Goal: Task Accomplishment & Management: Use online tool/utility

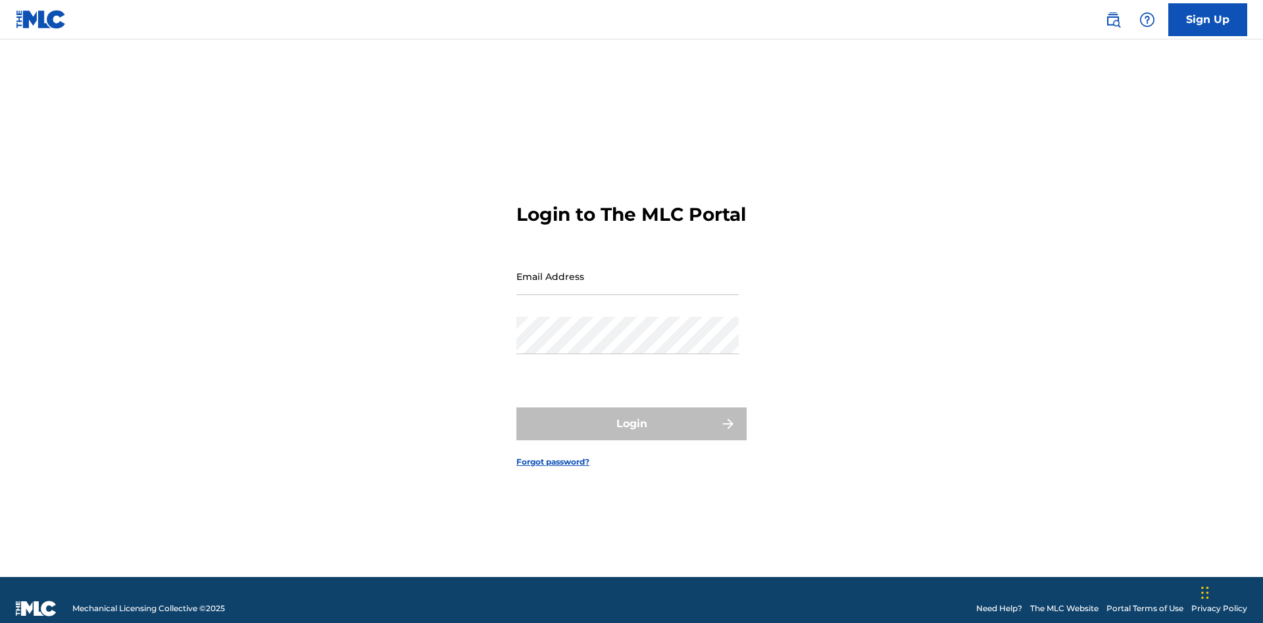
scroll to position [17, 0]
click at [627, 270] on input "Email Address" at bounding box center [627, 276] width 222 height 37
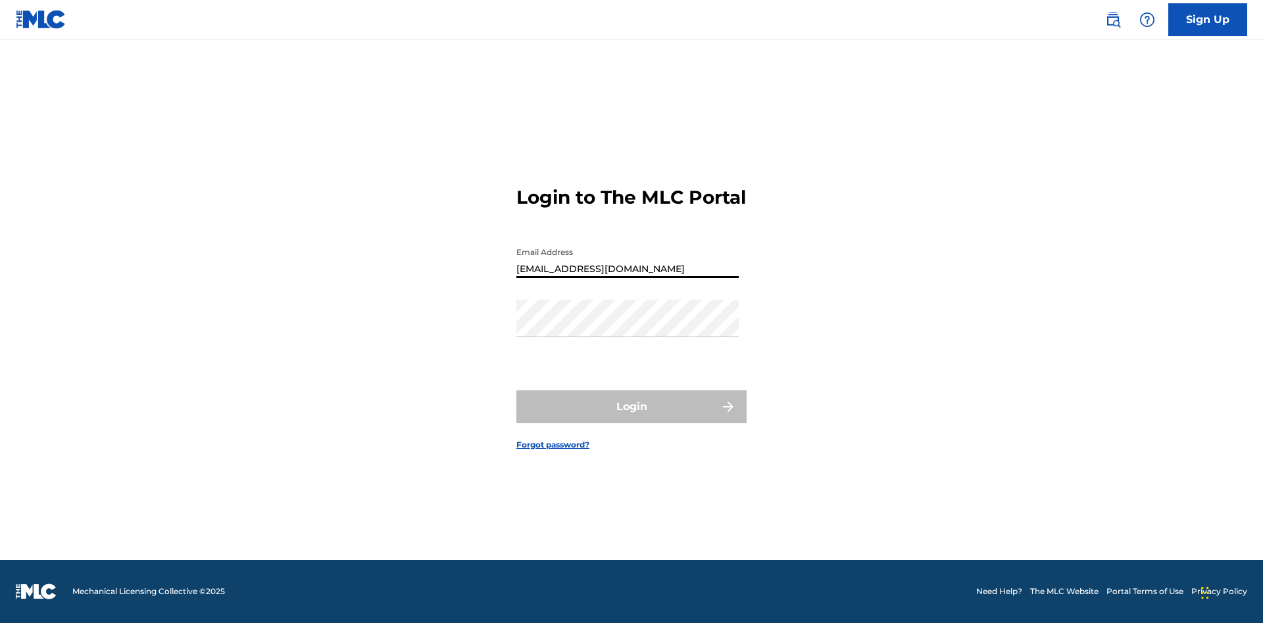
type input "Duke.McTesterson@gmail.com"
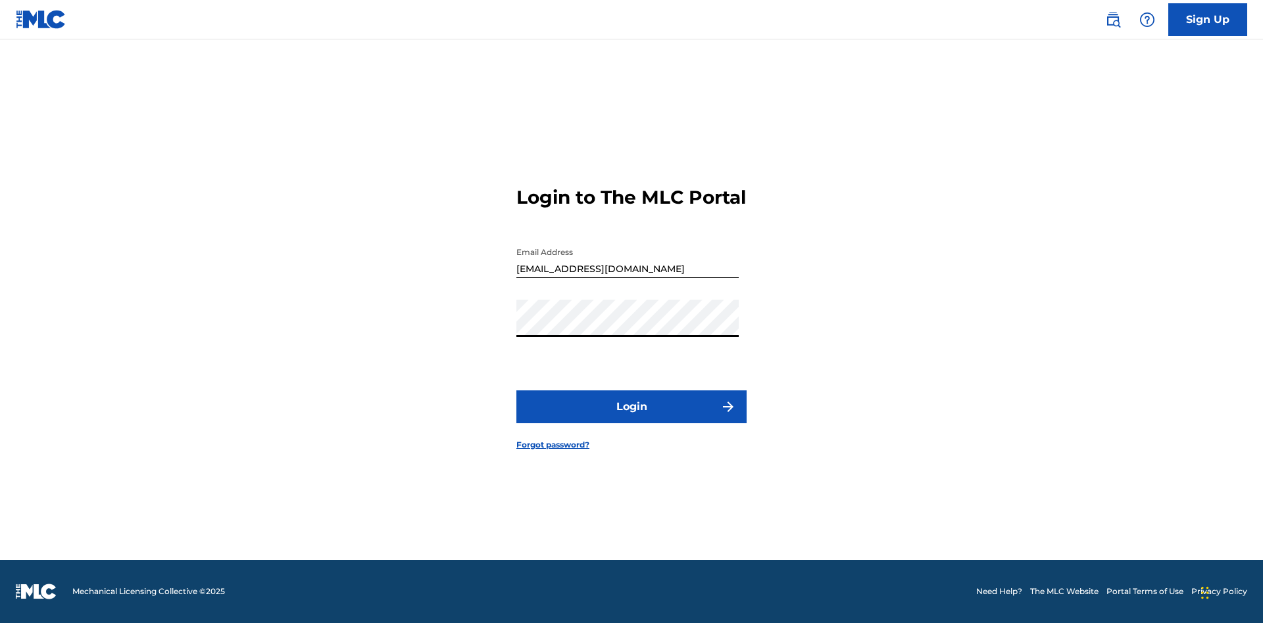
click at [631, 418] on button "Login" at bounding box center [631, 407] width 230 height 33
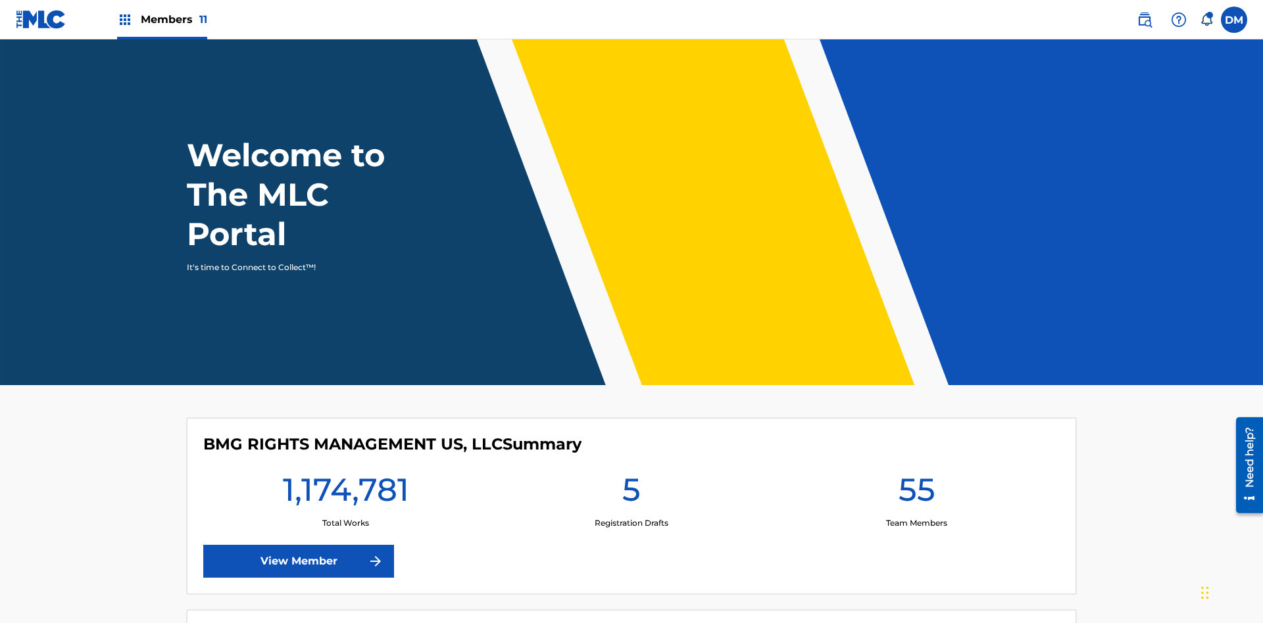
scroll to position [57, 0]
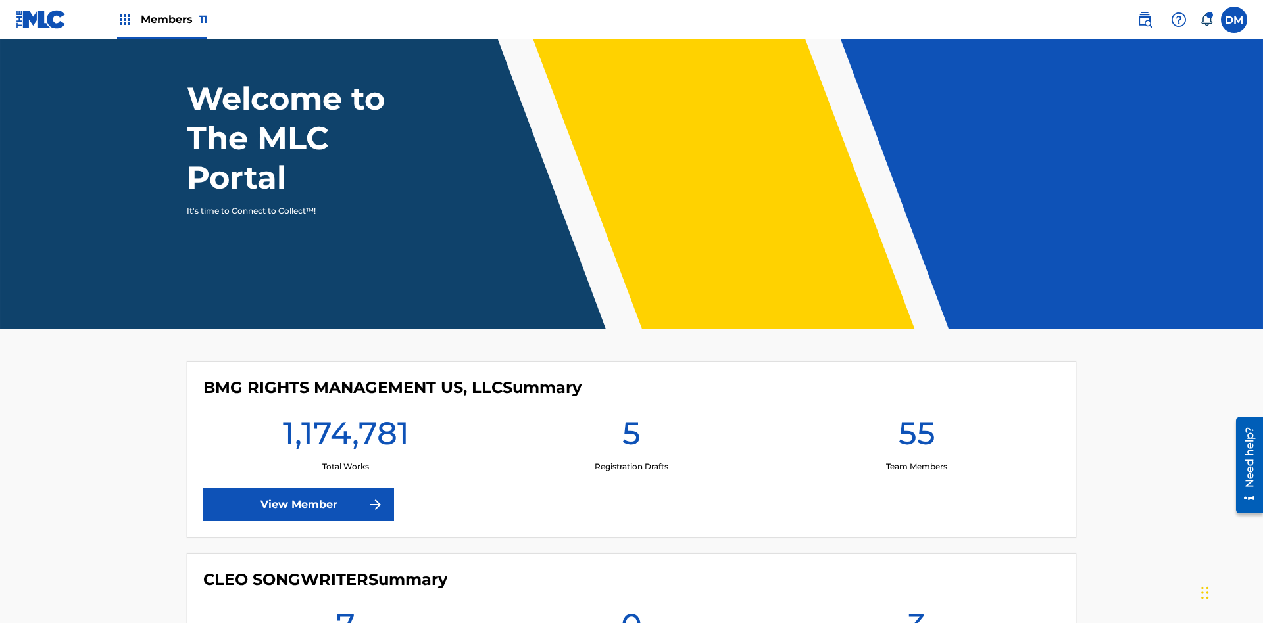
click at [162, 19] on span "Members 11" at bounding box center [174, 19] width 66 height 15
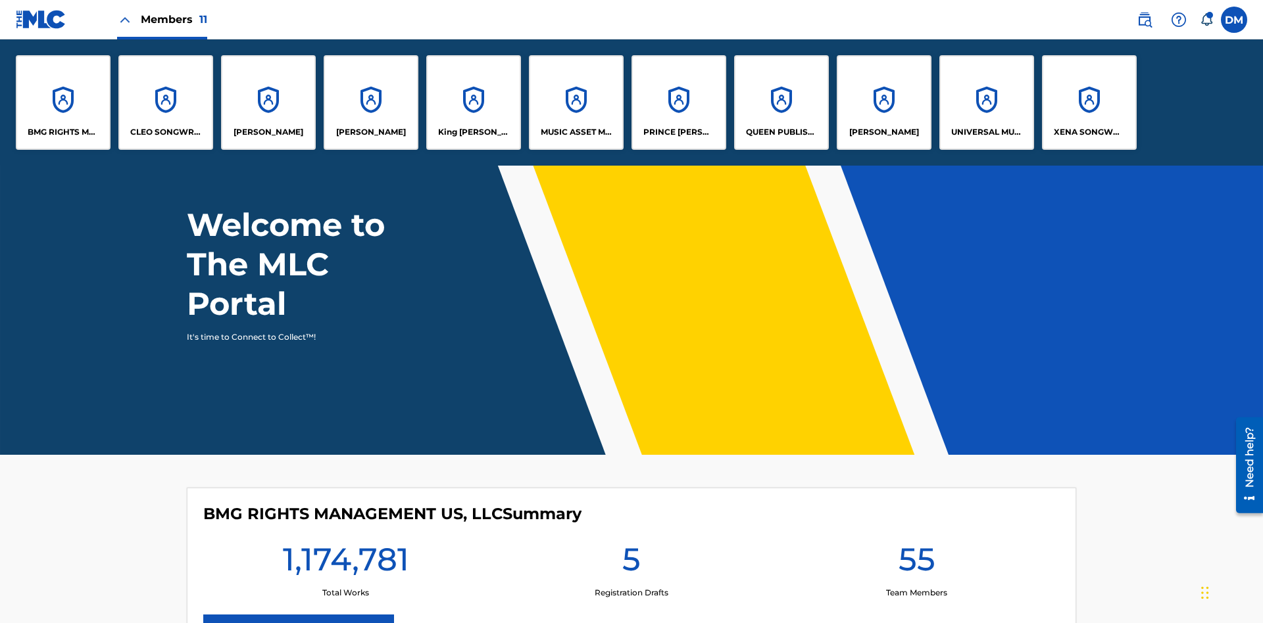
scroll to position [0, 0]
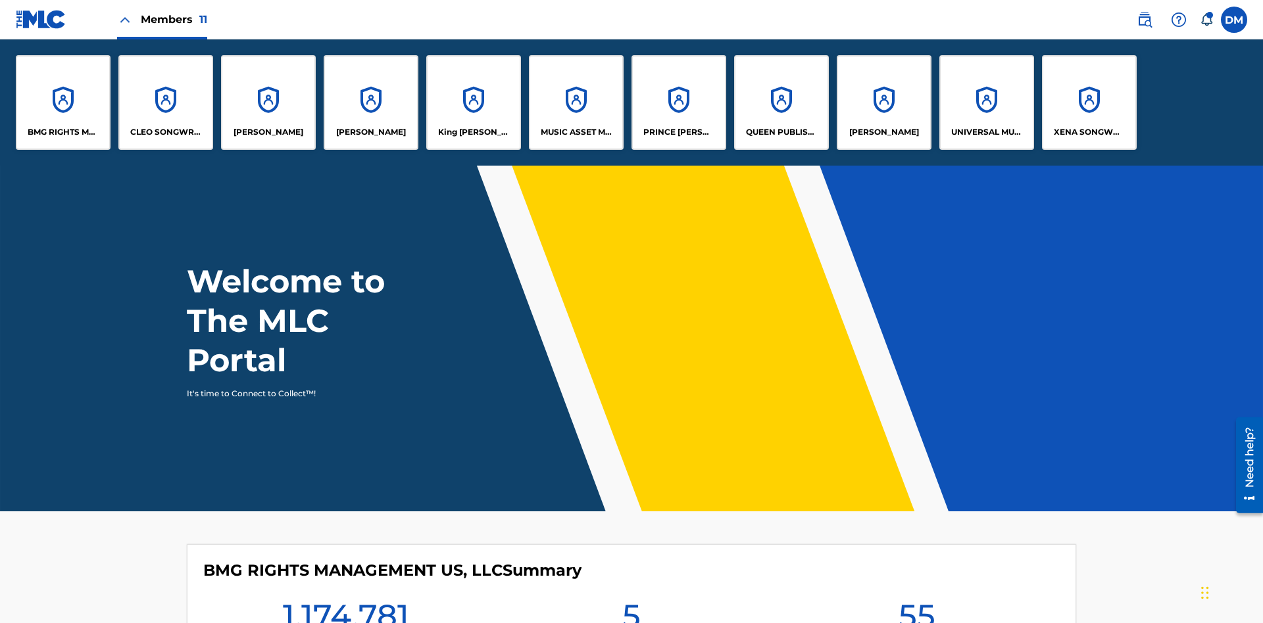
click at [781, 132] on p "QUEEN PUBLISHA" at bounding box center [782, 132] width 72 height 12
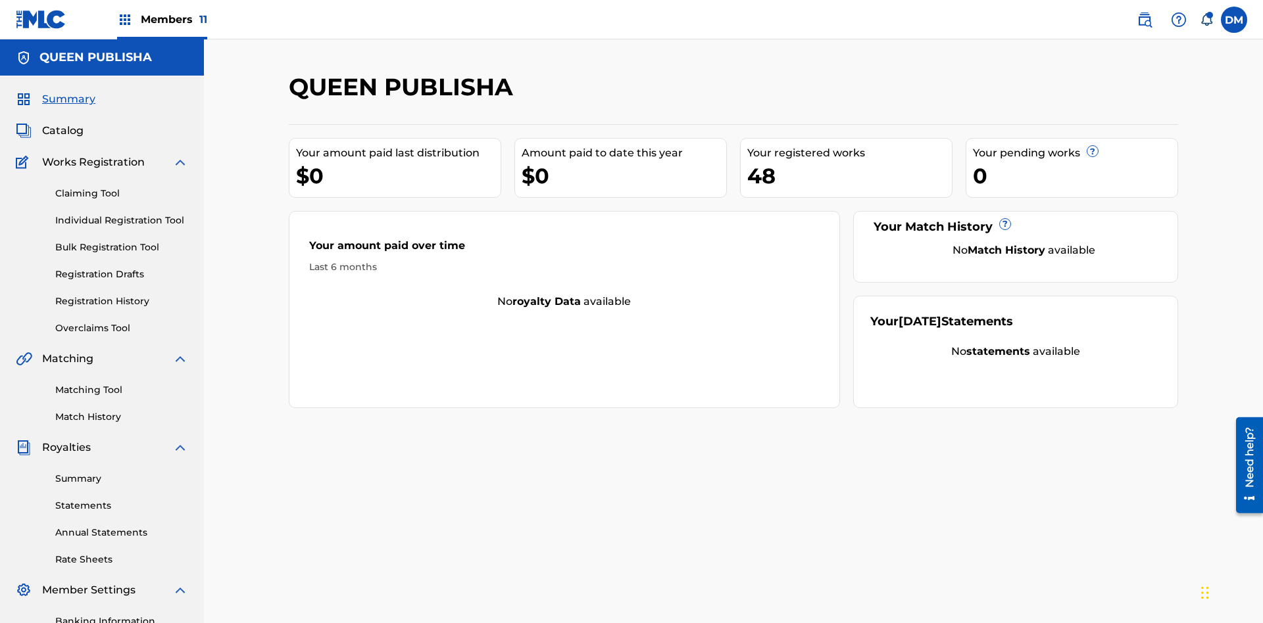
click at [122, 383] on link "Matching Tool" at bounding box center [121, 390] width 133 height 14
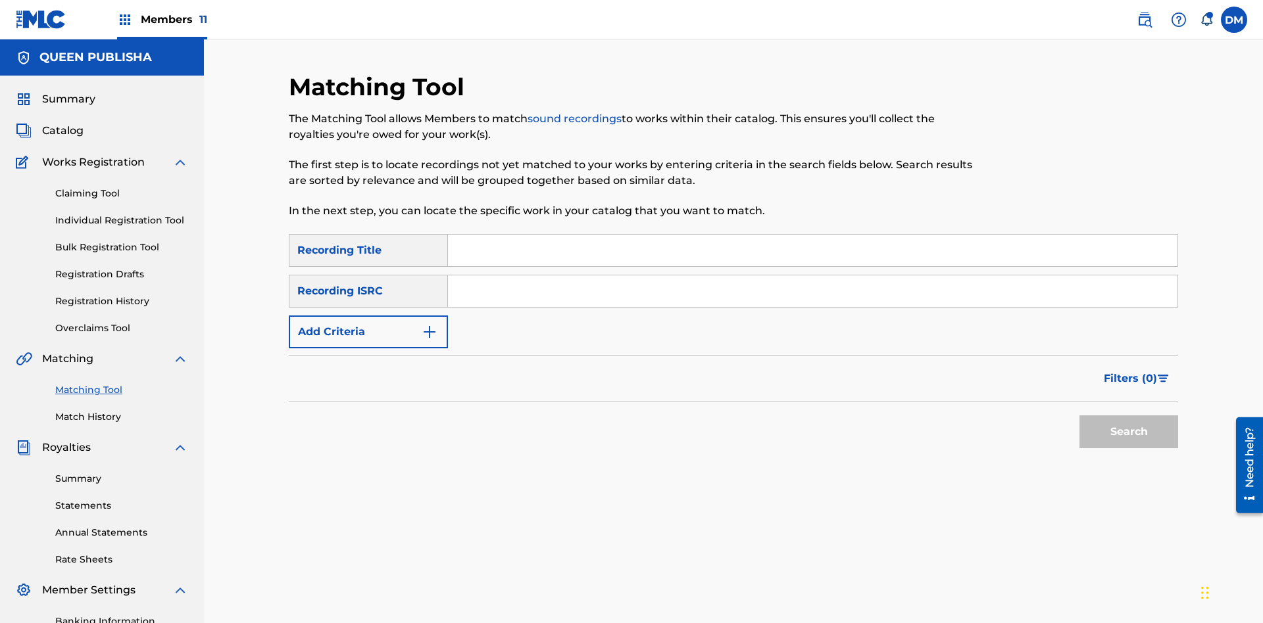
click at [812, 235] on input "Search Form" at bounding box center [812, 251] width 729 height 32
type input "The"
click at [1128, 416] on button "Search" at bounding box center [1128, 432] width 99 height 33
click at [812, 235] on input "The" at bounding box center [812, 251] width 729 height 32
click at [812, 276] on input "Search Form" at bounding box center [812, 292] width 729 height 32
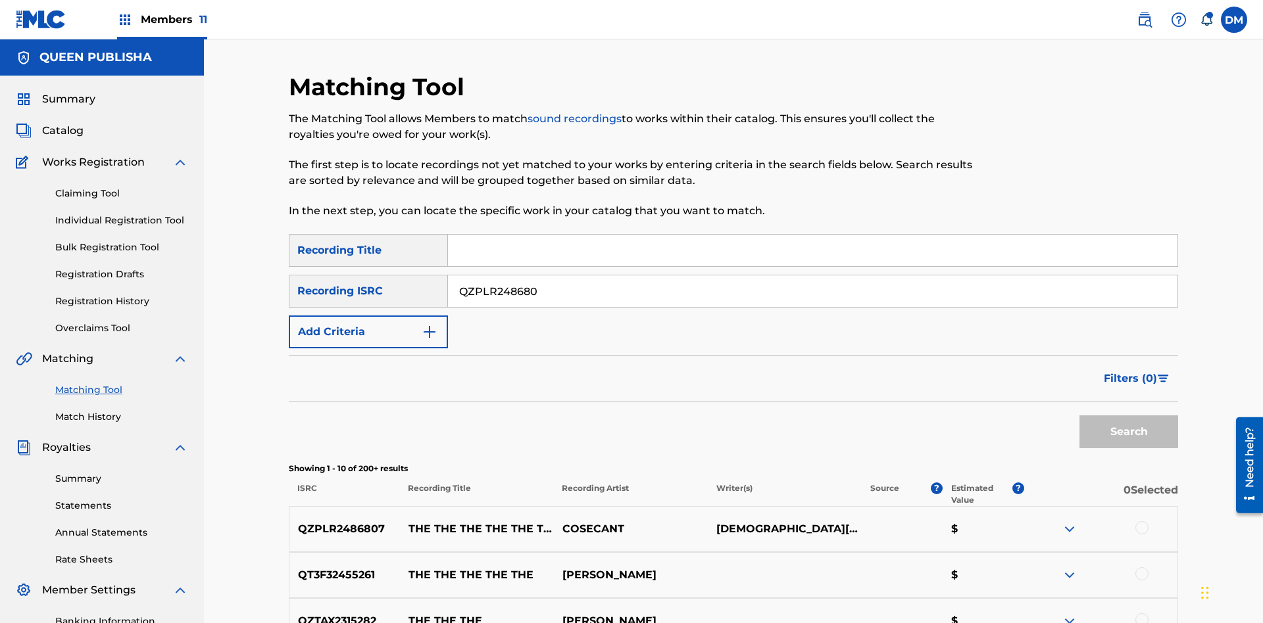
type input "QZPLR2486807"
click at [1128, 416] on button "Search" at bounding box center [1128, 432] width 99 height 33
click at [812, 276] on input "QZPLR2486807" at bounding box center [812, 292] width 729 height 32
click at [812, 235] on input "Search Form" at bounding box center [812, 251] width 729 height 32
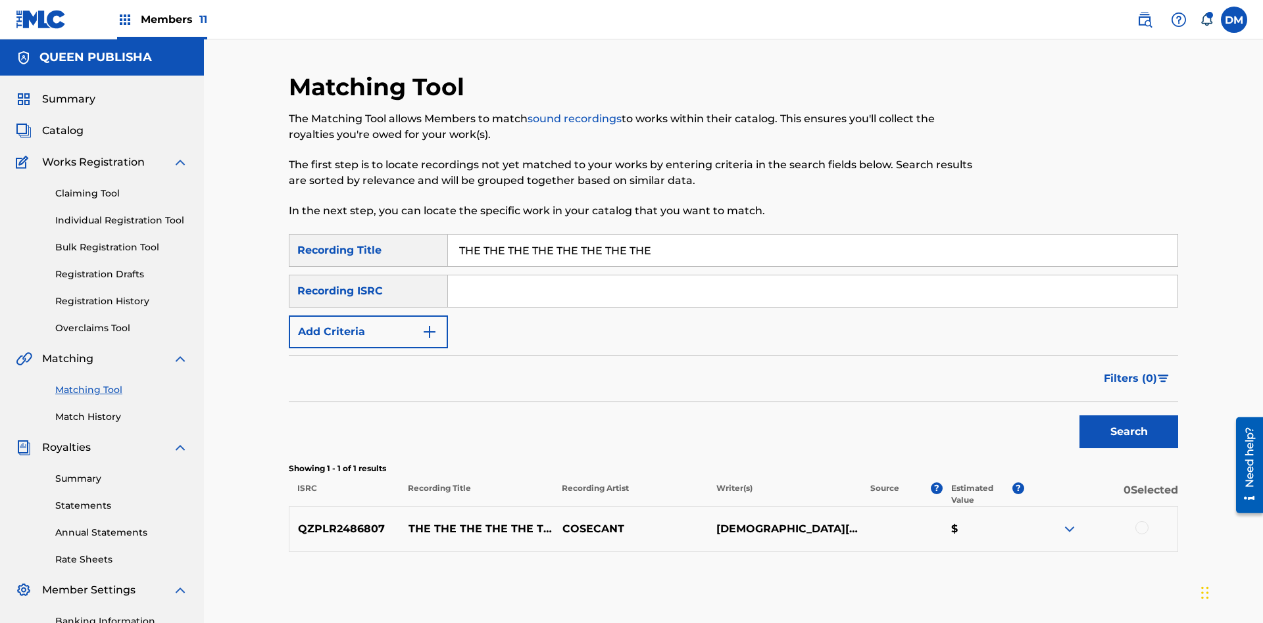
type input "THE THE THE THE THE THE THE THE"
click at [368, 316] on button "Add Criteria" at bounding box center [368, 332] width 159 height 33
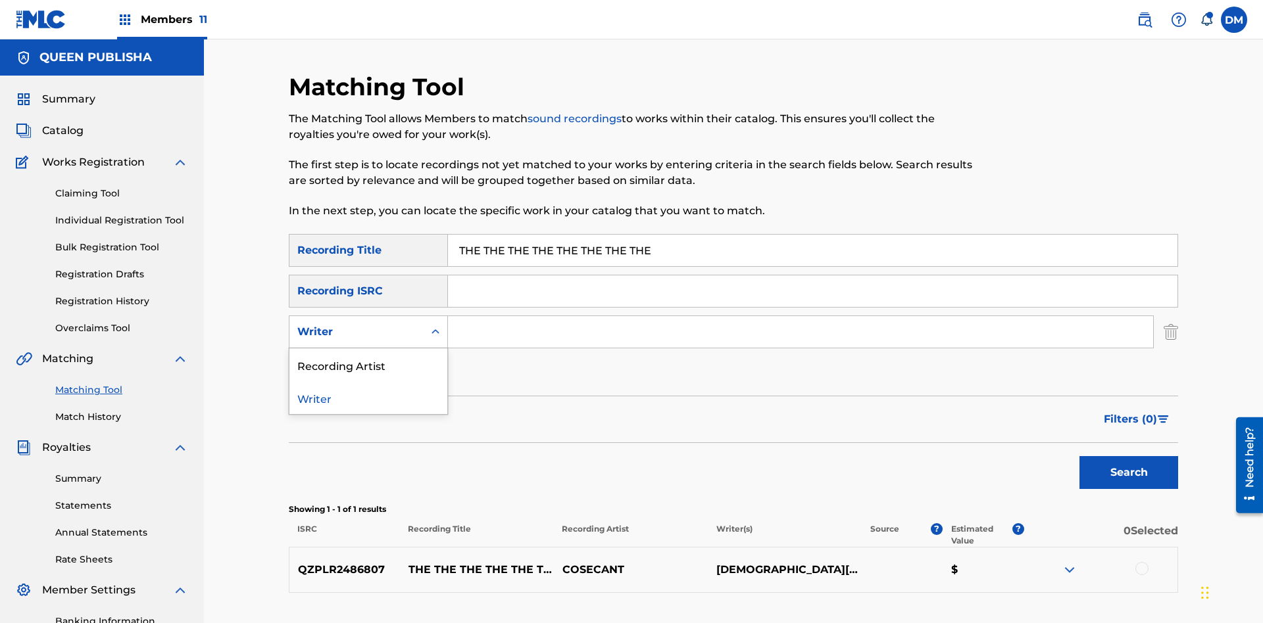
click at [368, 349] on div "Recording Artist" at bounding box center [368, 365] width 158 height 33
click at [368, 356] on button "Add Criteria" at bounding box center [368, 372] width 159 height 33
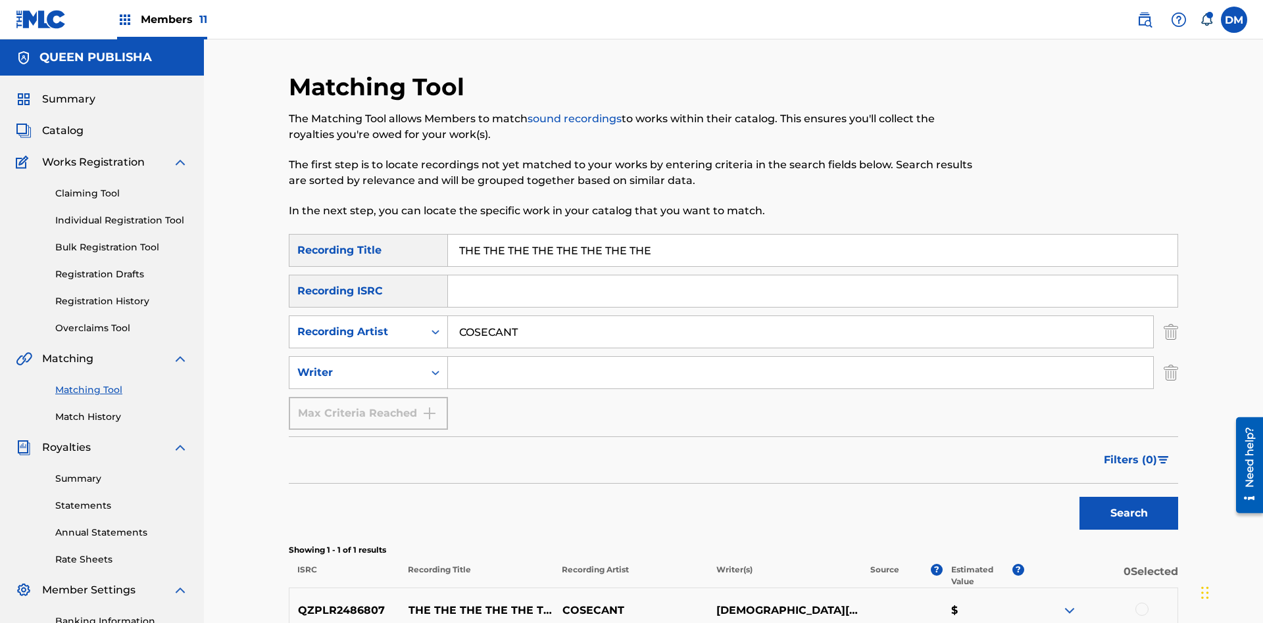
type input "COSECANT"
click at [800, 357] on input "Search Form" at bounding box center [800, 373] width 705 height 32
type input "CHRISTIAN K HEWLETT"
click at [1128, 497] on button "Search" at bounding box center [1128, 513] width 99 height 33
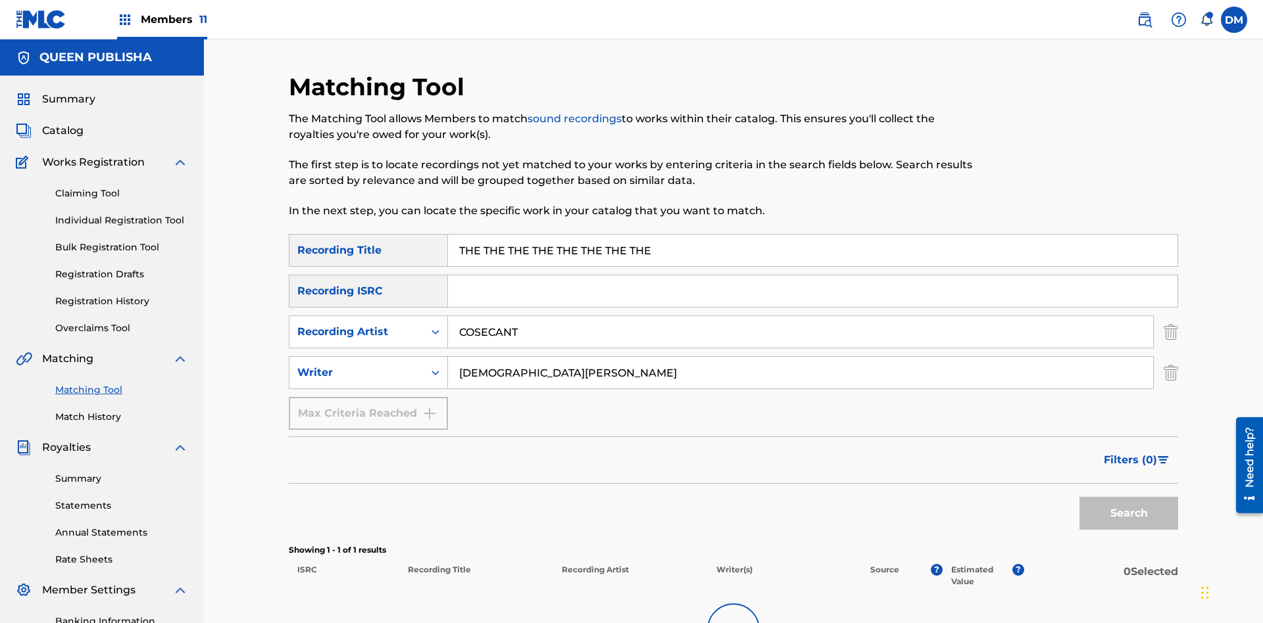
click at [812, 235] on input "THE THE THE THE THE THE THE THE" at bounding box center [812, 251] width 729 height 32
click at [800, 316] on input "COSECANT" at bounding box center [800, 332] width 705 height 32
click at [800, 357] on input "CHRISTIAN K HEWLETT" at bounding box center [800, 373] width 705 height 32
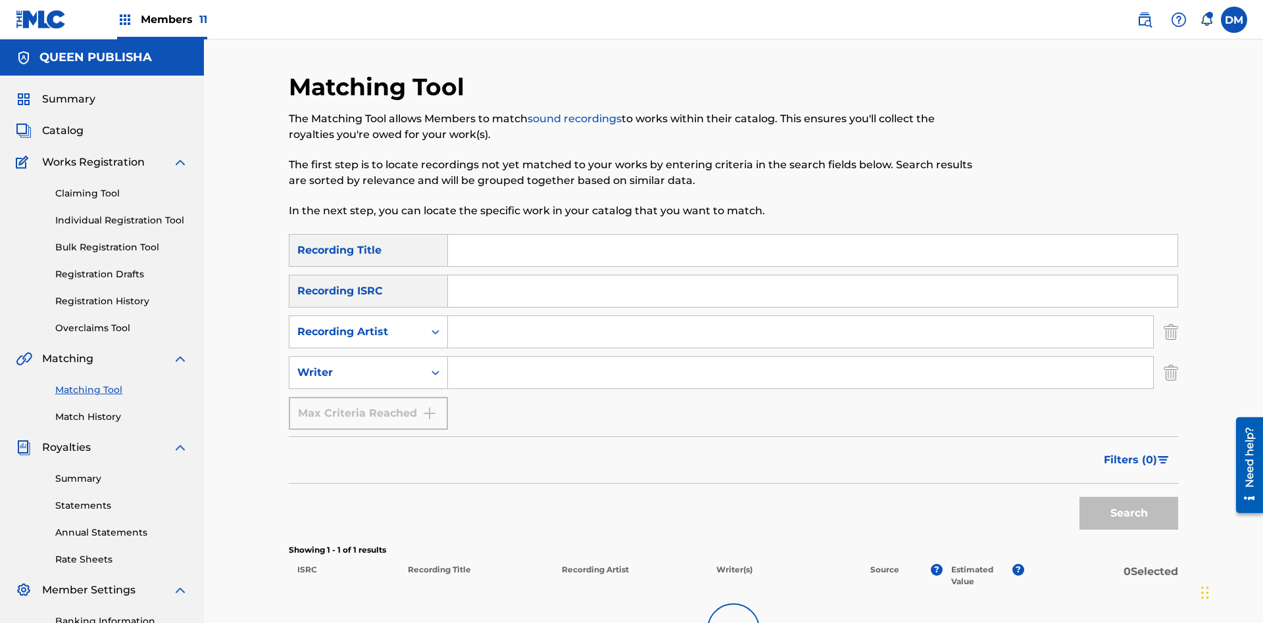
click at [812, 235] on input "Search Form" at bounding box center [812, 251] width 729 height 32
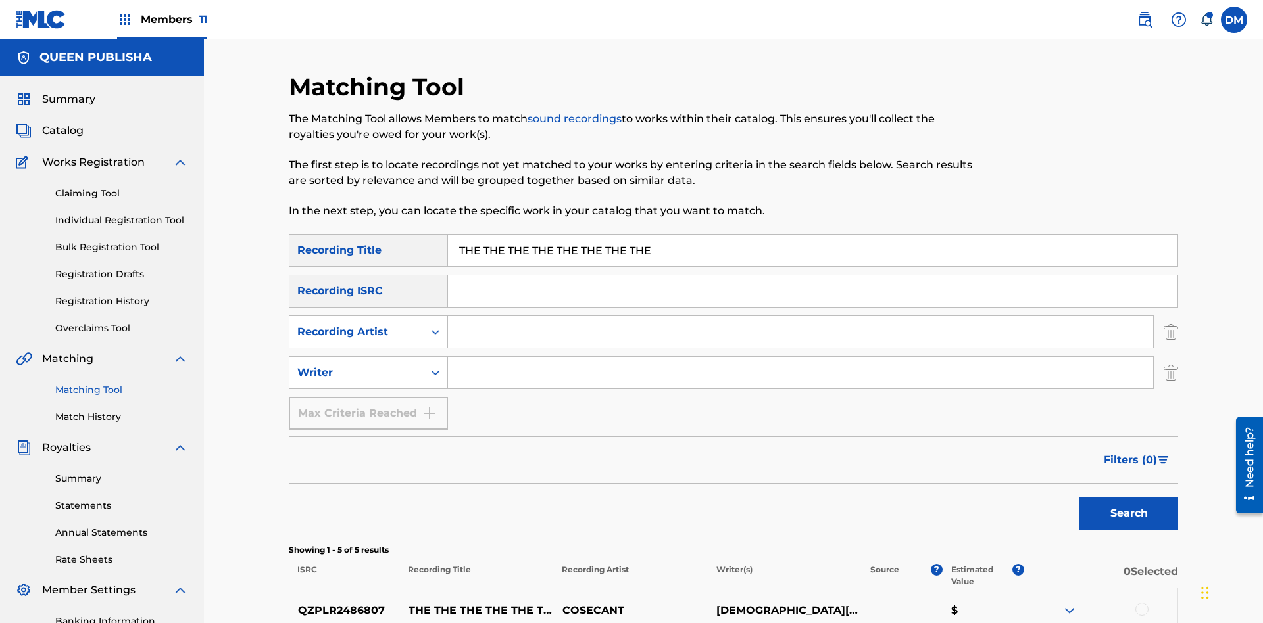
type input "THE THE THE THE THE THE THE THE"
click at [1128, 497] on button "Search" at bounding box center [1128, 513] width 99 height 33
click at [812, 235] on input "THE THE THE THE THE THE THE THE" at bounding box center [812, 251] width 729 height 32
click at [800, 316] on input "Search Form" at bounding box center [800, 332] width 705 height 32
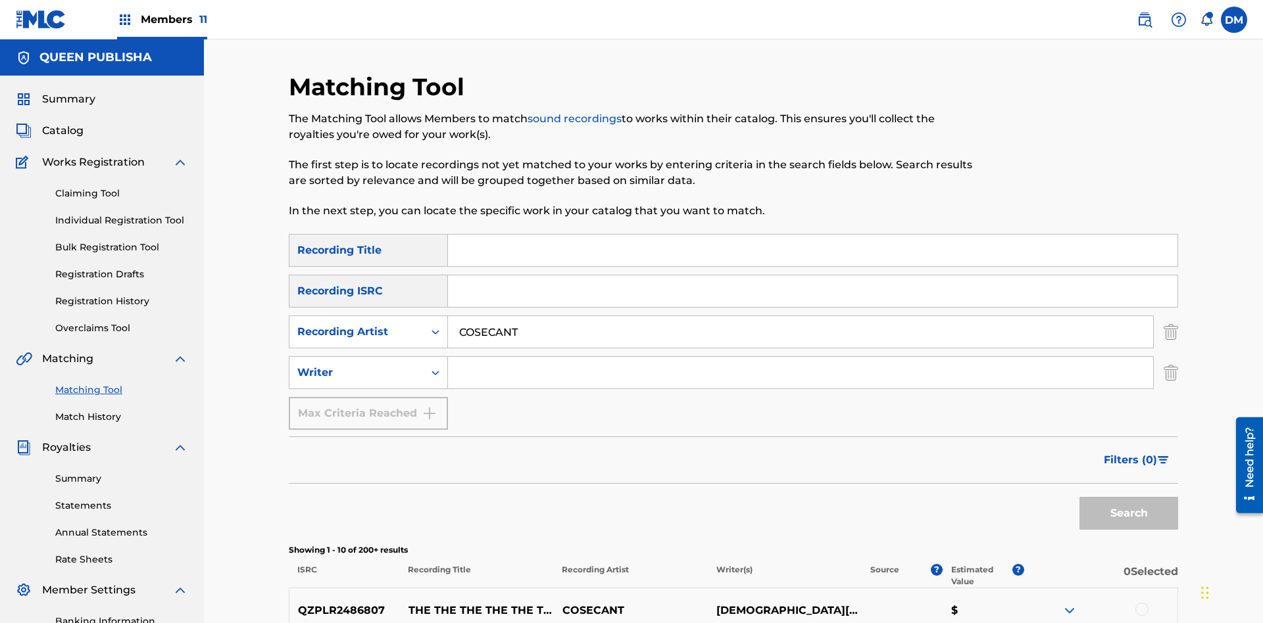
type input "COSECANT"
click at [1128, 497] on button "Search" at bounding box center [1128, 513] width 99 height 33
click at [800, 316] on input "COSECANT" at bounding box center [800, 332] width 705 height 32
click at [800, 357] on input "Search Form" at bounding box center [800, 373] width 705 height 32
type input "CHRISTIAN K HEWLETT"
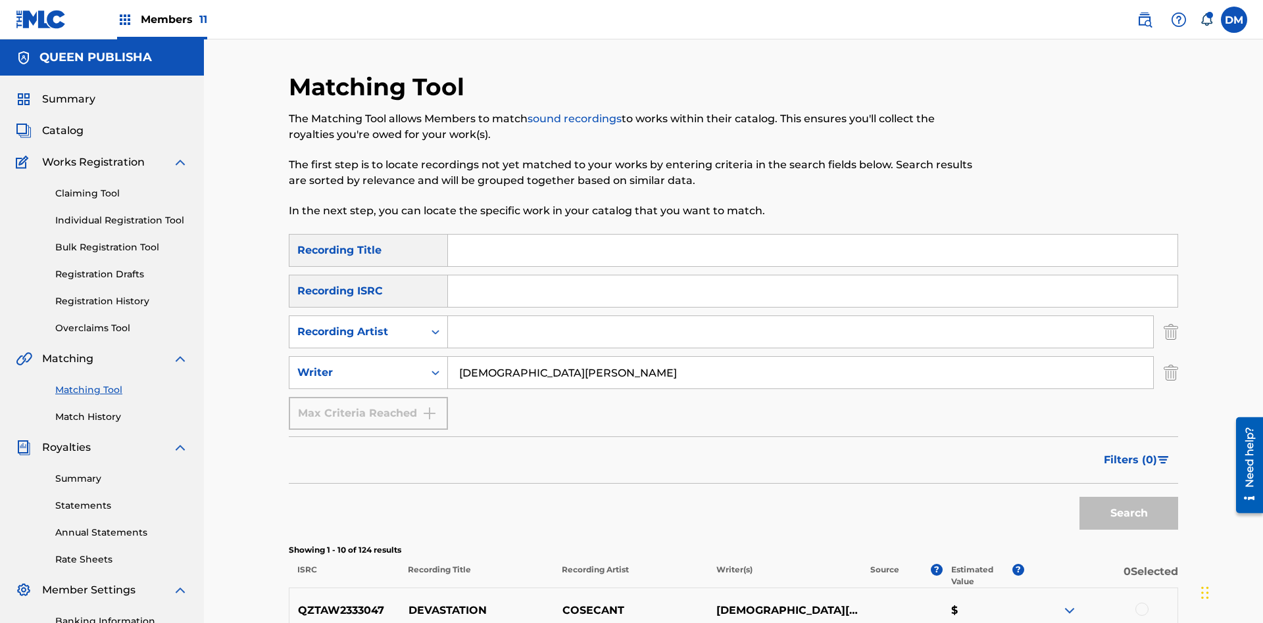
click at [1128, 497] on button "Search" at bounding box center [1128, 513] width 99 height 33
click at [800, 357] on input "CHRISTIAN K HEWLETT" at bounding box center [800, 373] width 705 height 32
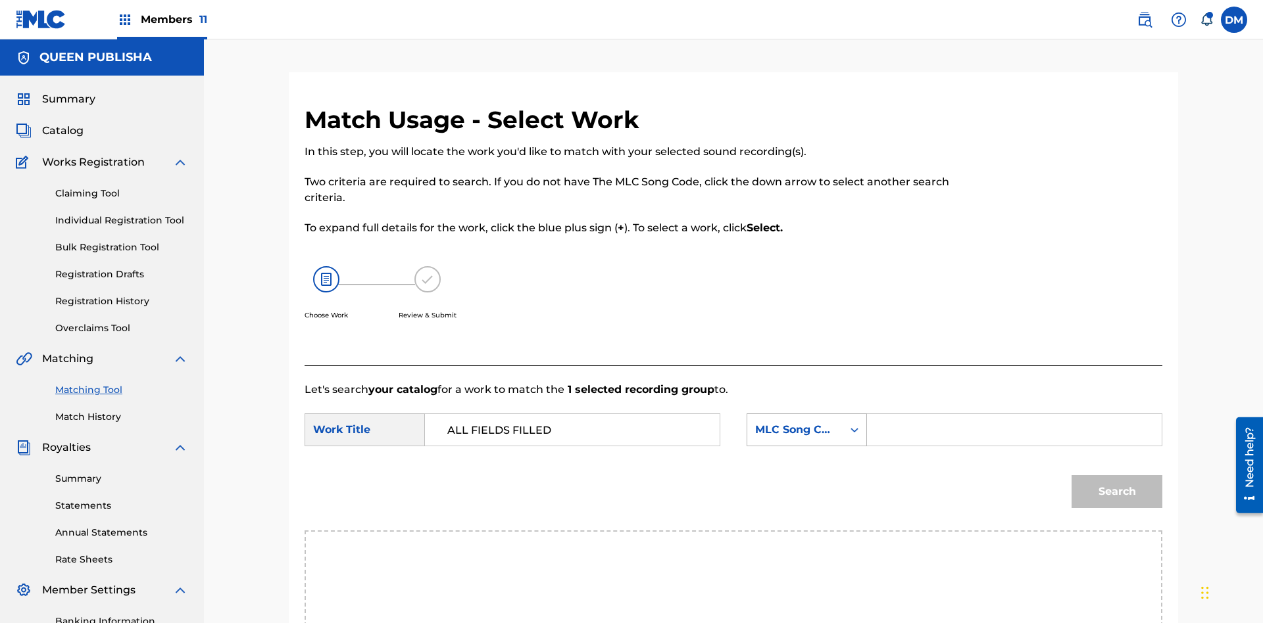
type input "ALL FIELDS FILLED"
click at [806, 422] on div "MLC Song Code" at bounding box center [795, 430] width 80 height 16
click at [806, 479] on div "ISWC" at bounding box center [806, 495] width 119 height 33
click at [1117, 475] on button "Search" at bounding box center [1116, 491] width 91 height 33
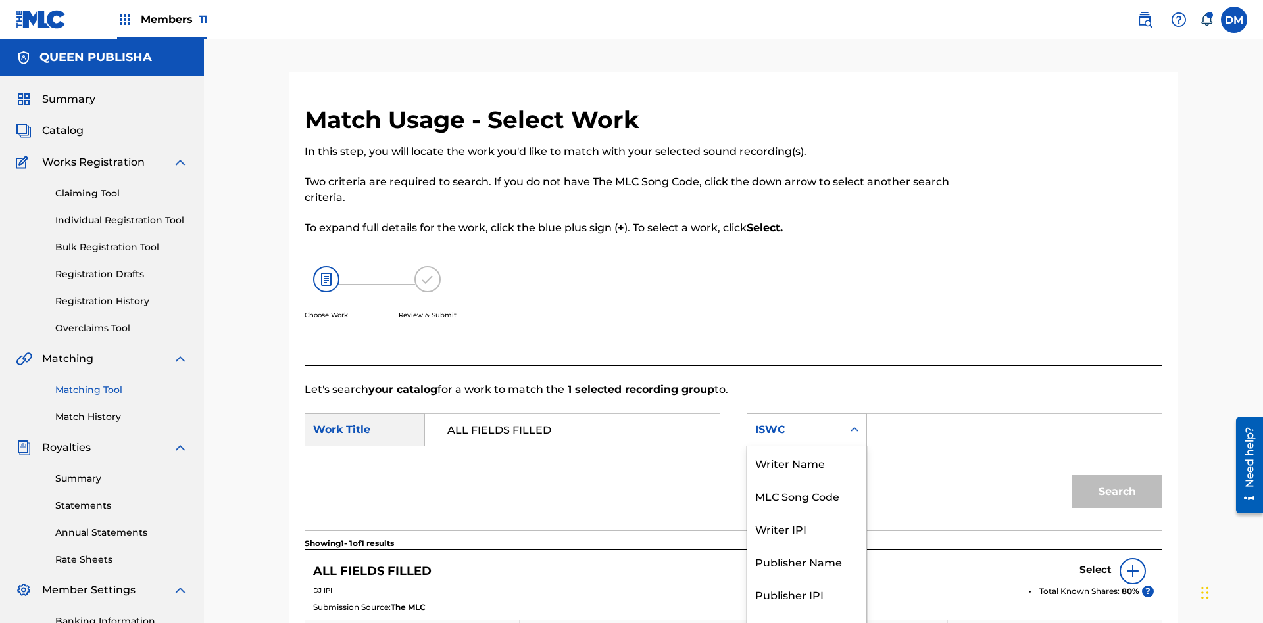
click at [806, 479] on div "MLC Song Code" at bounding box center [806, 495] width 119 height 33
click at [1117, 475] on button "Search" at bounding box center [1116, 491] width 91 height 33
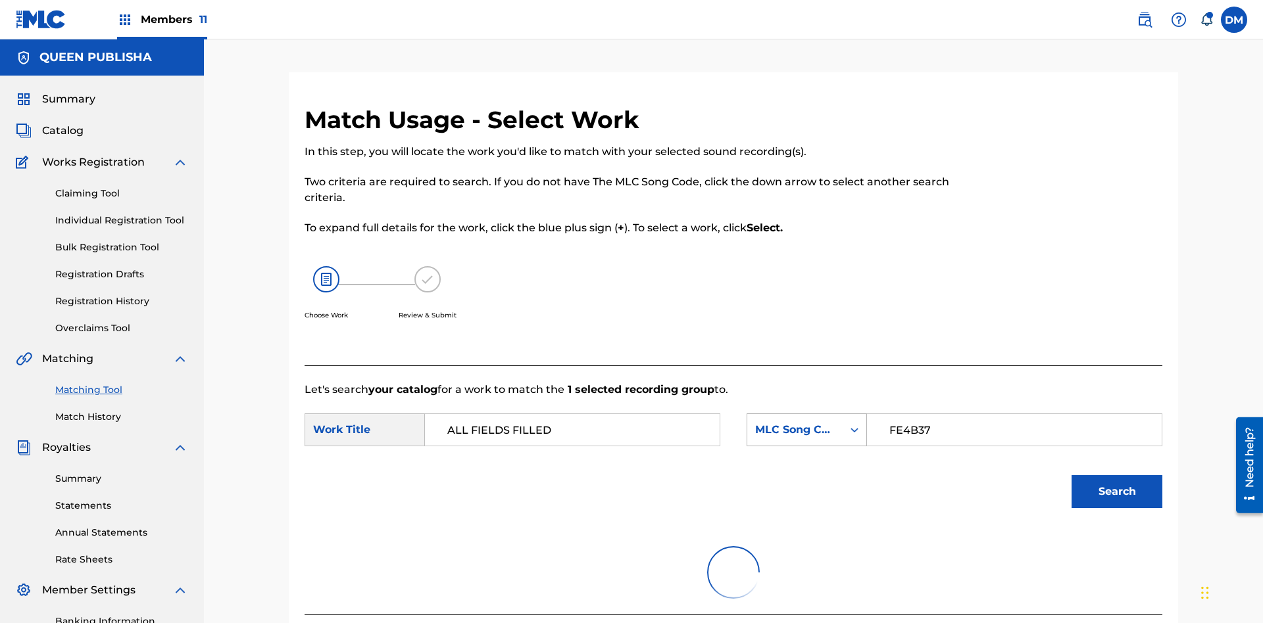
click at [1013, 414] on input "FE4B37" at bounding box center [1014, 430] width 272 height 32
click at [806, 422] on div "MLC Song Code" at bounding box center [795, 430] width 80 height 16
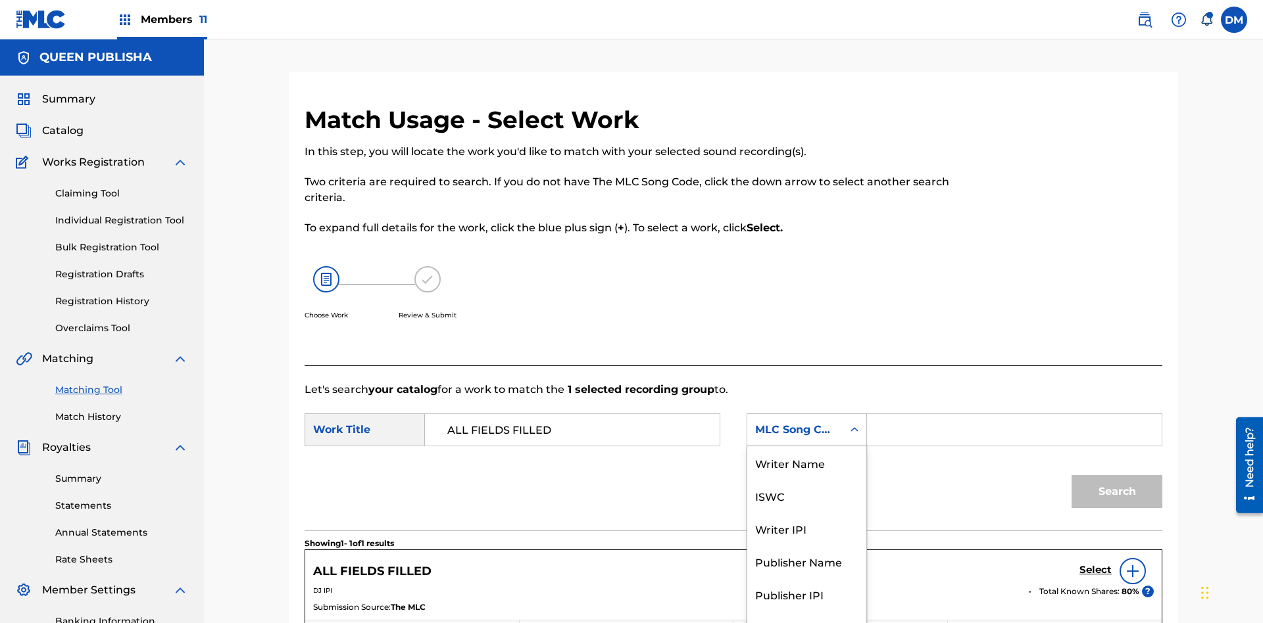
click at [806, 463] on div "Writer Name" at bounding box center [806, 463] width 119 height 33
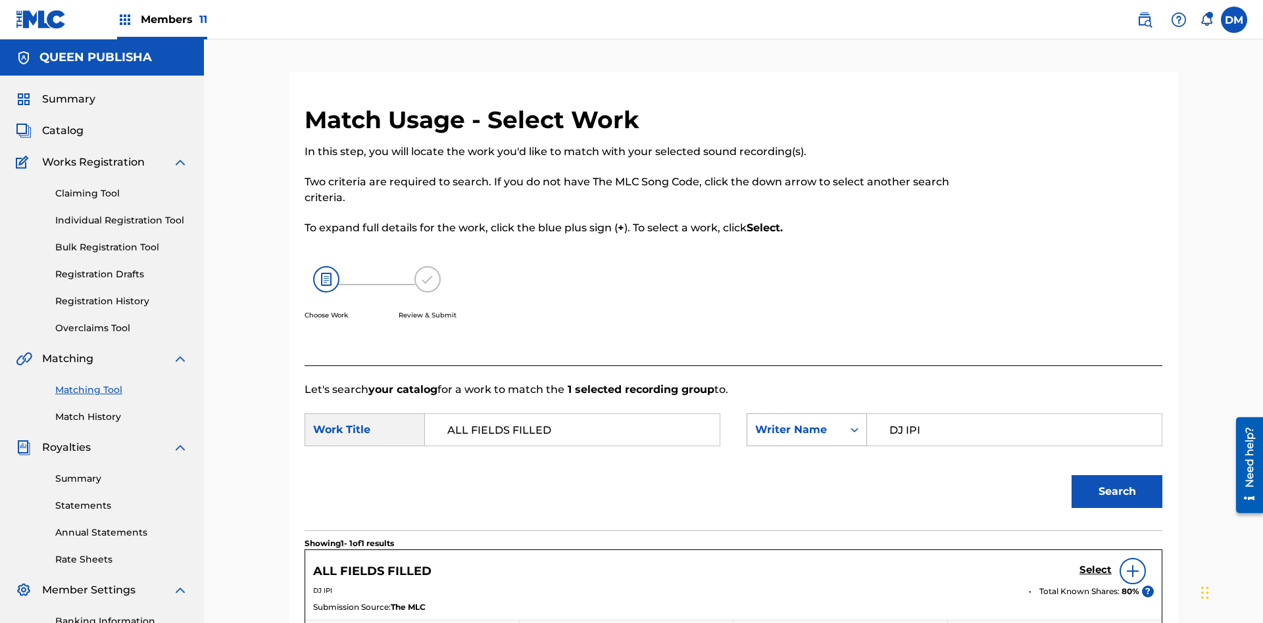
click at [1117, 475] on button "Search" at bounding box center [1116, 491] width 91 height 33
click at [1013, 414] on input "DJ IPI" at bounding box center [1014, 430] width 272 height 32
click at [806, 422] on div "Writer Name" at bounding box center [795, 430] width 80 height 16
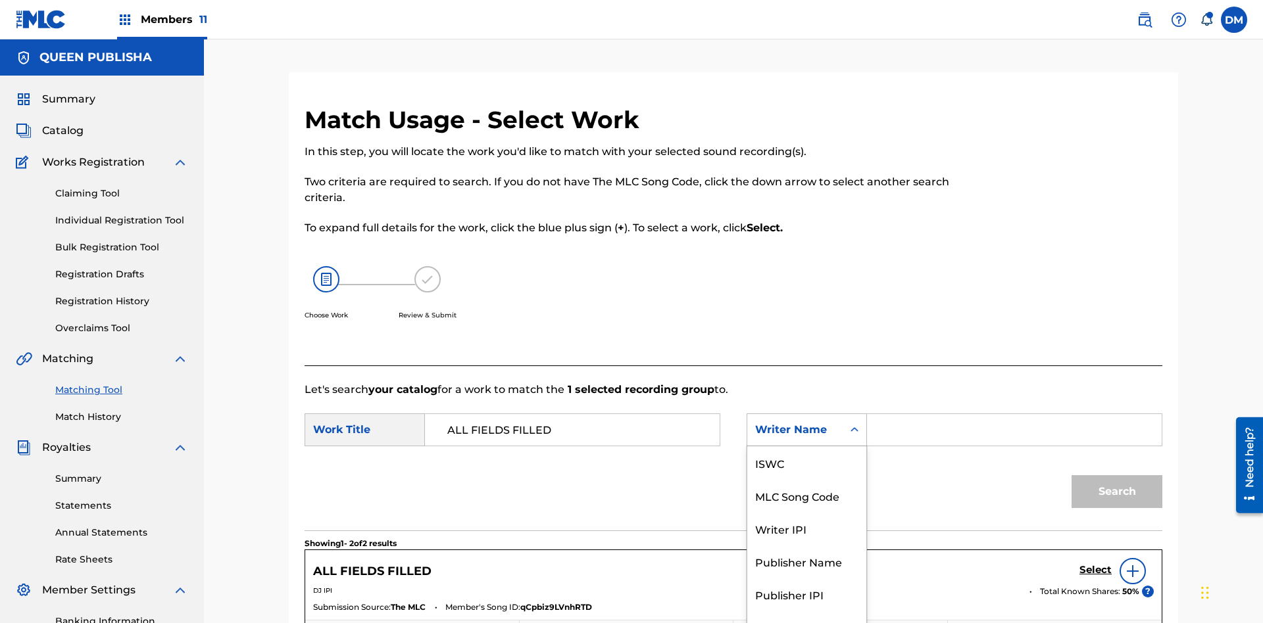
click at [806, 512] on div "Writer IPI" at bounding box center [806, 528] width 119 height 33
click at [1117, 475] on button "Search" at bounding box center [1116, 491] width 91 height 33
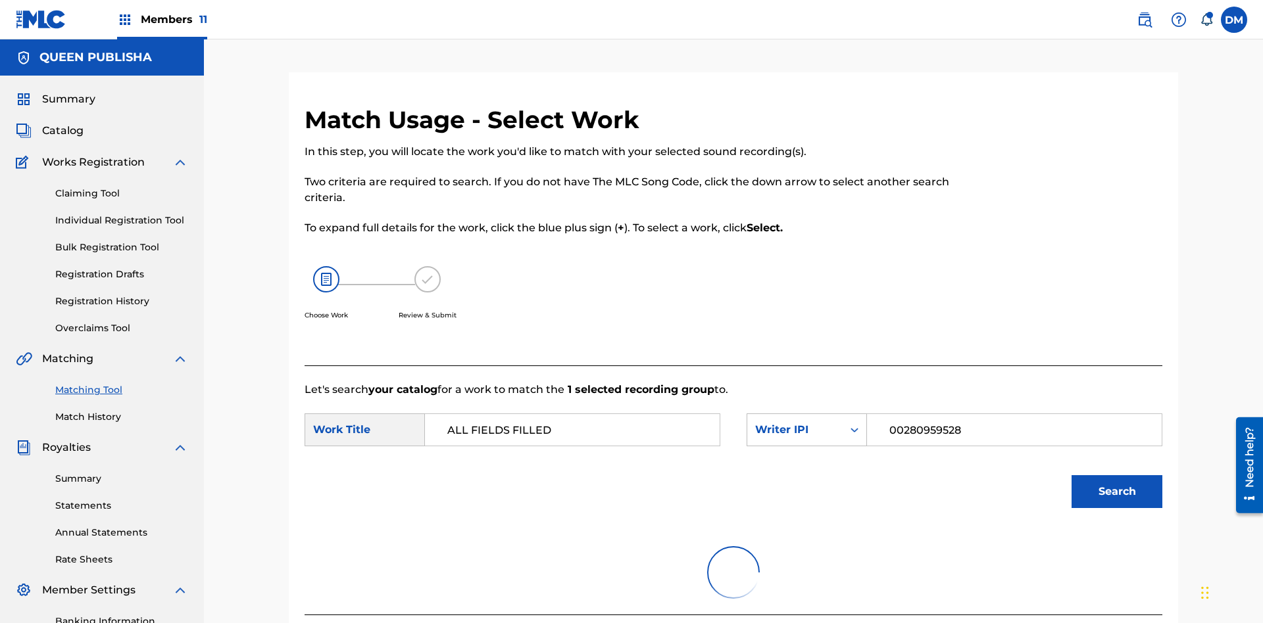
scroll to position [192, 0]
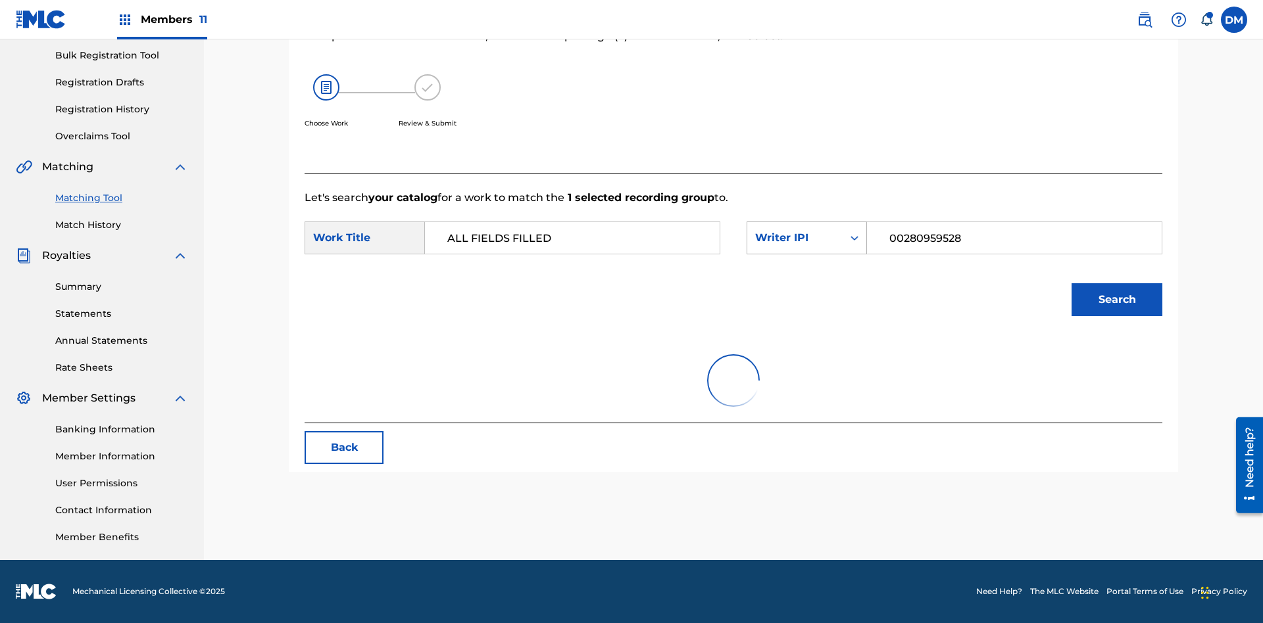
click at [1013, 222] on input "00280959528" at bounding box center [1014, 238] width 272 height 32
click at [806, 230] on div "Writer IPI" at bounding box center [795, 238] width 80 height 16
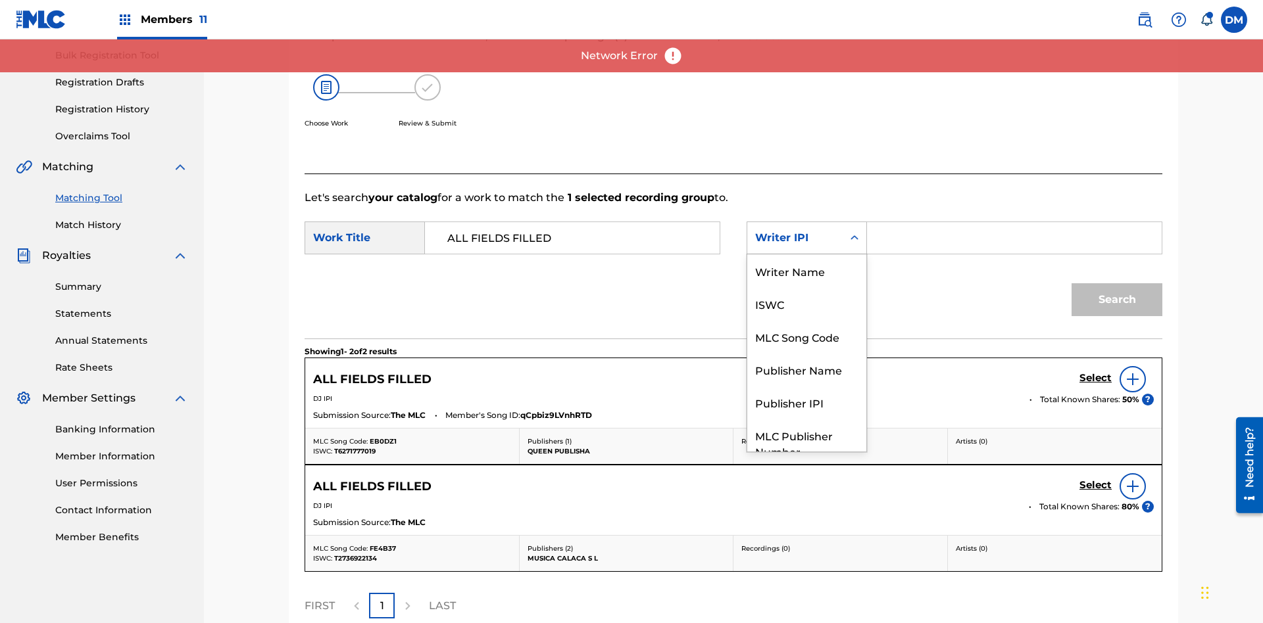
click at [806, 353] on div "Publisher Name" at bounding box center [806, 369] width 119 height 33
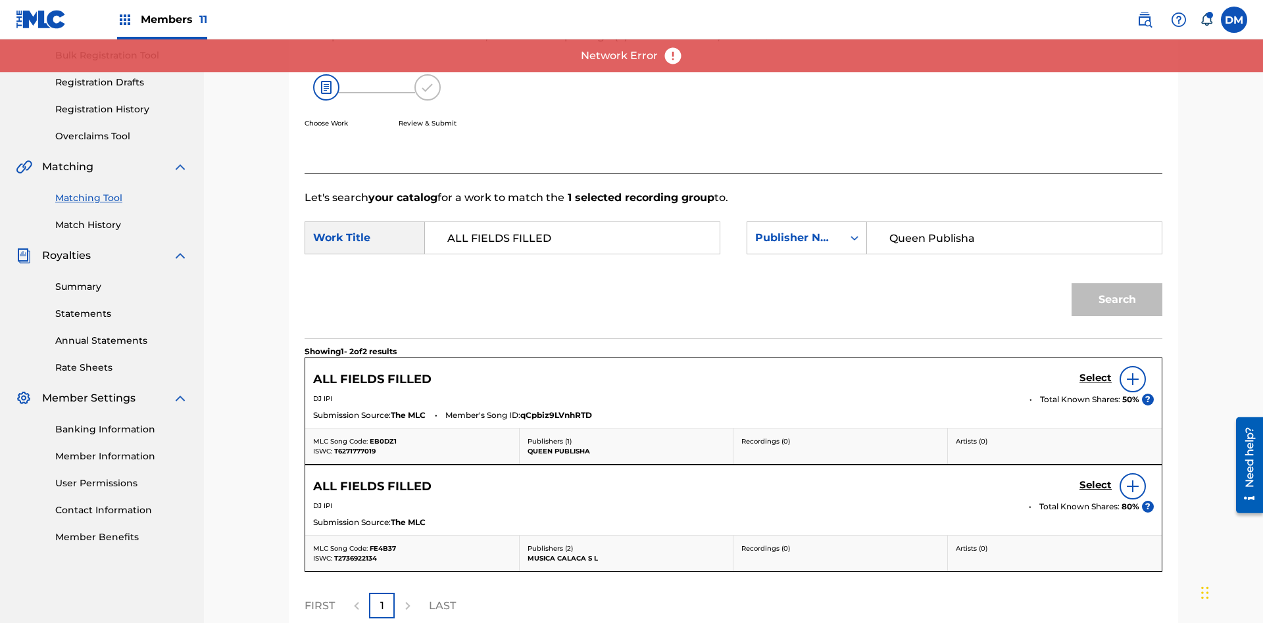
type input "Queen Publisha"
click at [1117, 283] on button "Search" at bounding box center [1116, 299] width 91 height 33
click at [1013, 222] on input "Queen Publisha" at bounding box center [1014, 238] width 272 height 32
click at [806, 230] on div "Publisher Name" at bounding box center [795, 238] width 80 height 16
click at [806, 386] on div "Publisher IPI" at bounding box center [806, 402] width 119 height 33
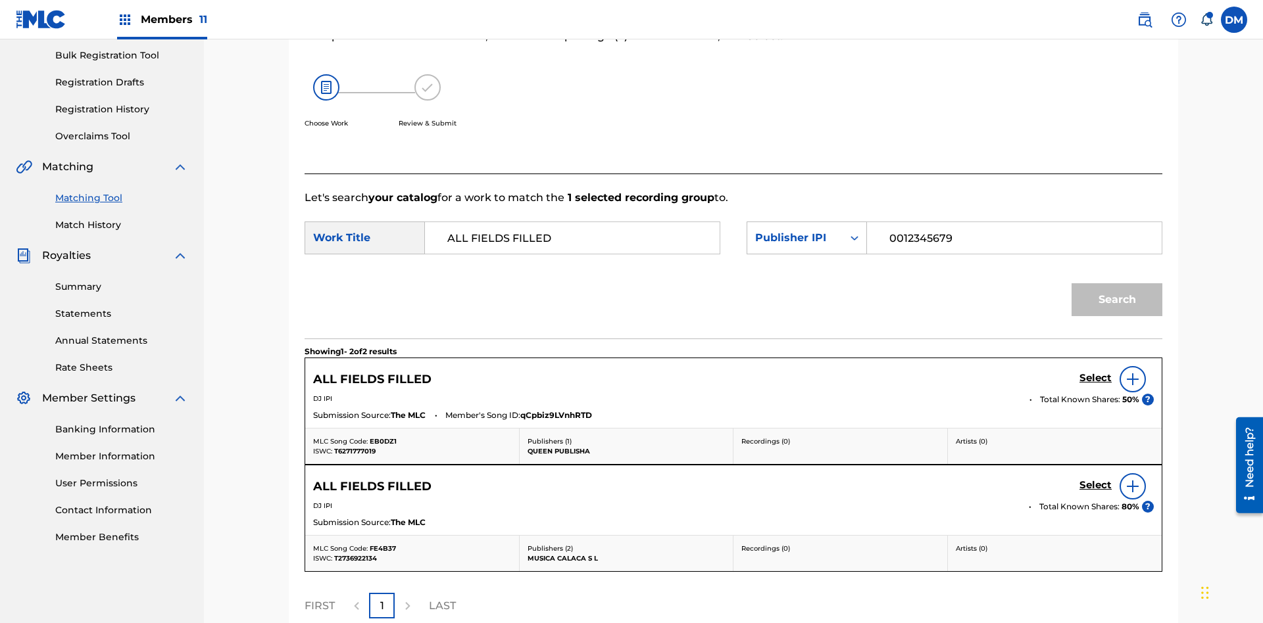
type input "00123456790"
click at [1117, 283] on button "Search" at bounding box center [1116, 299] width 91 height 33
click at [1013, 222] on input "00123456790" at bounding box center [1014, 238] width 272 height 32
click at [806, 230] on div "Publisher IPI" at bounding box center [795, 238] width 80 height 16
click at [806, 419] on div "MLC Publisher Number" at bounding box center [806, 443] width 119 height 49
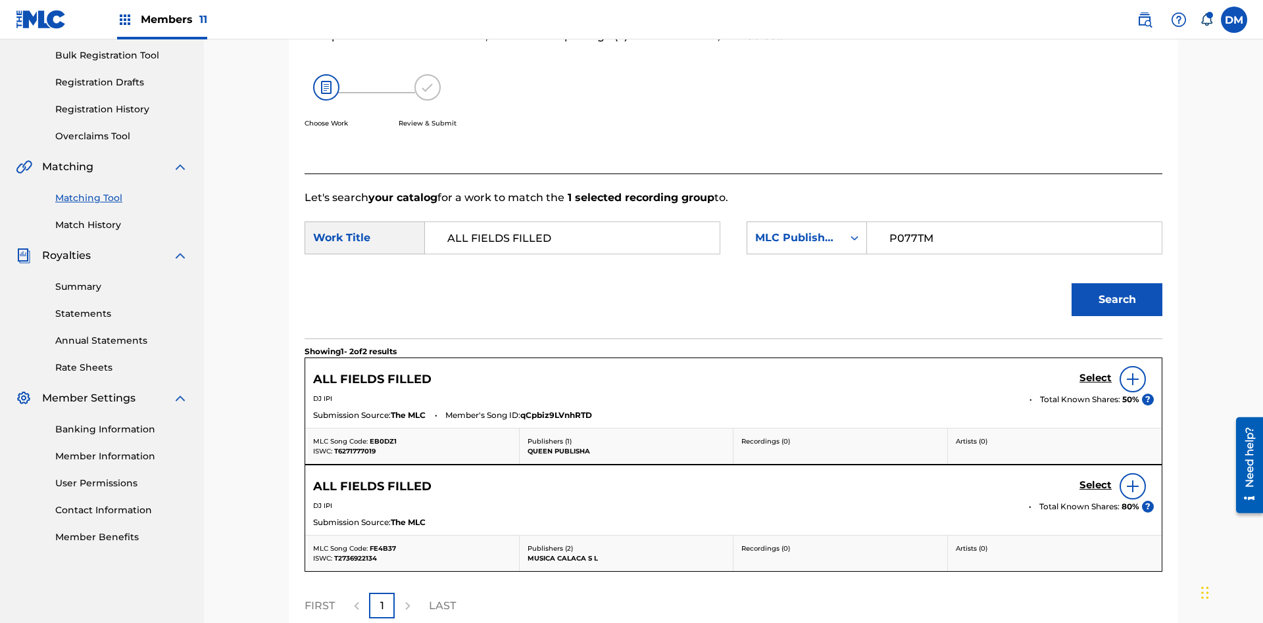
type input "P077TM"
click at [1117, 283] on button "Search" at bounding box center [1116, 299] width 91 height 33
click at [1013, 222] on input "P077TM" at bounding box center [1014, 238] width 272 height 32
